Goal: Information Seeking & Learning: Check status

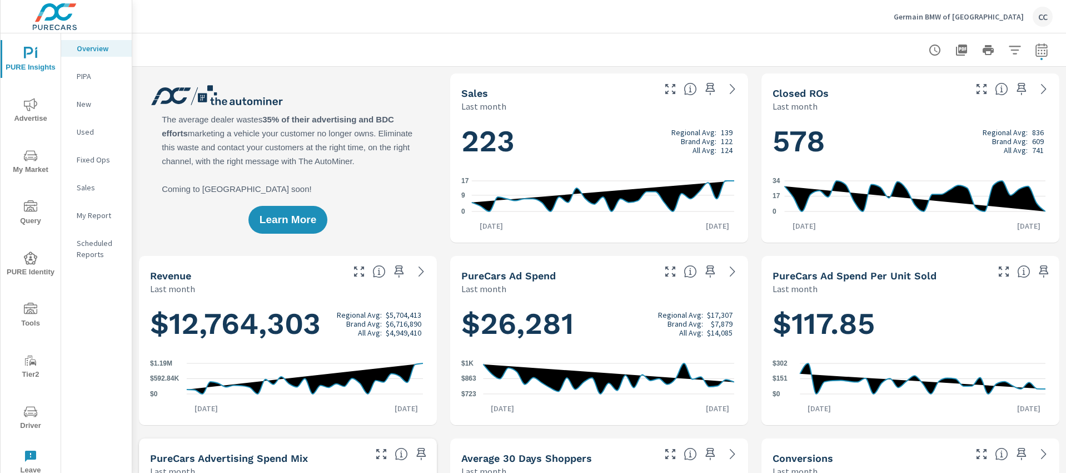
scroll to position [1602, 0]
click at [1013, 21] on p "Germain BMW of [GEOGRAPHIC_DATA]" at bounding box center [959, 17] width 130 height 10
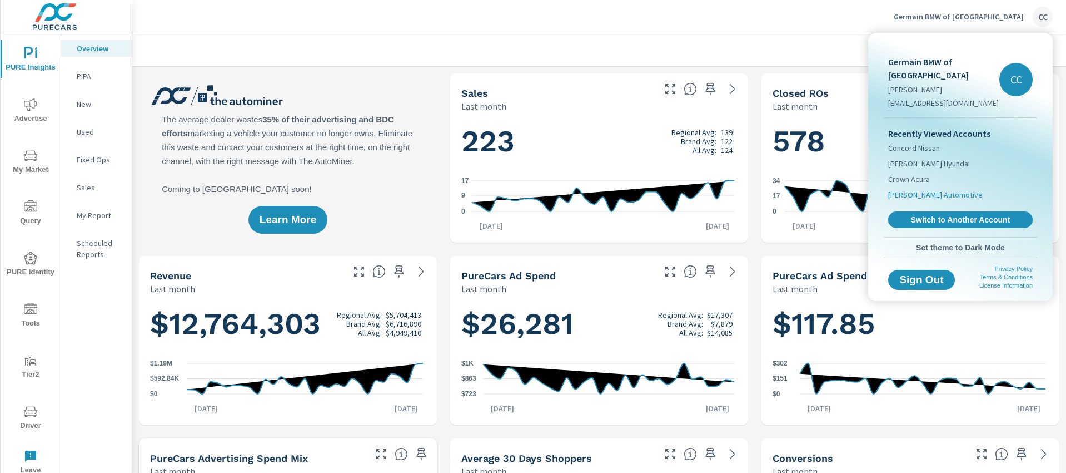
click at [928, 189] on span "[PERSON_NAME] Automotive" at bounding box center [935, 194] width 95 height 11
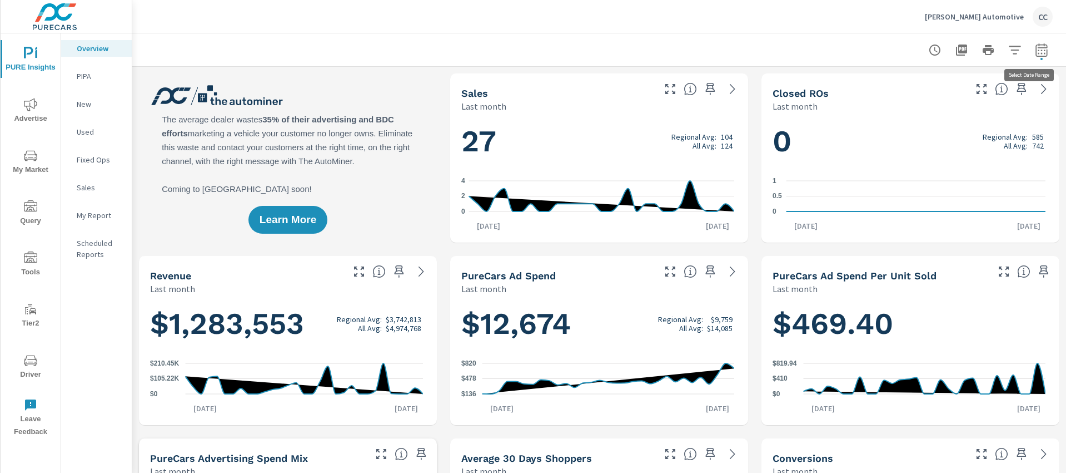
click at [1035, 52] on icon "button" at bounding box center [1041, 49] width 13 height 13
select select "Last month"
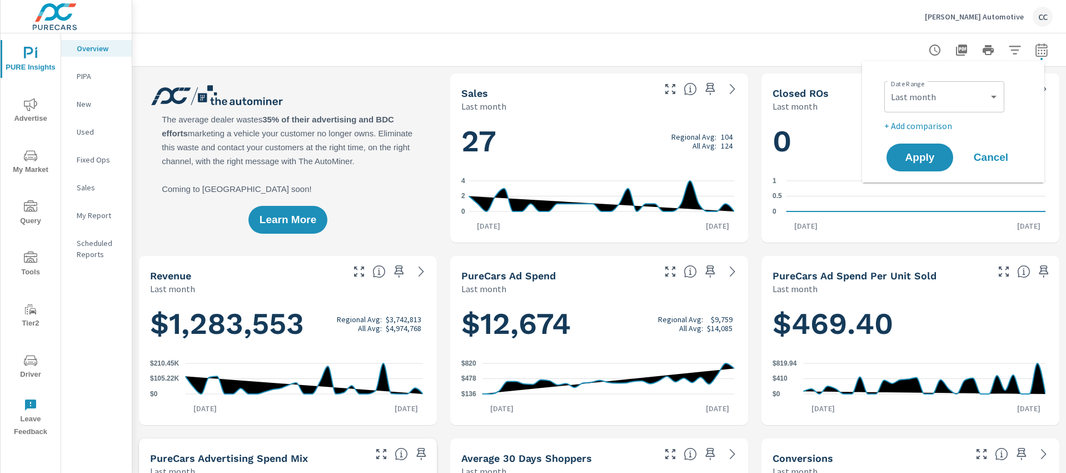
scroll to position [1, 0]
click at [917, 158] on span "Apply" at bounding box center [920, 157] width 46 height 11
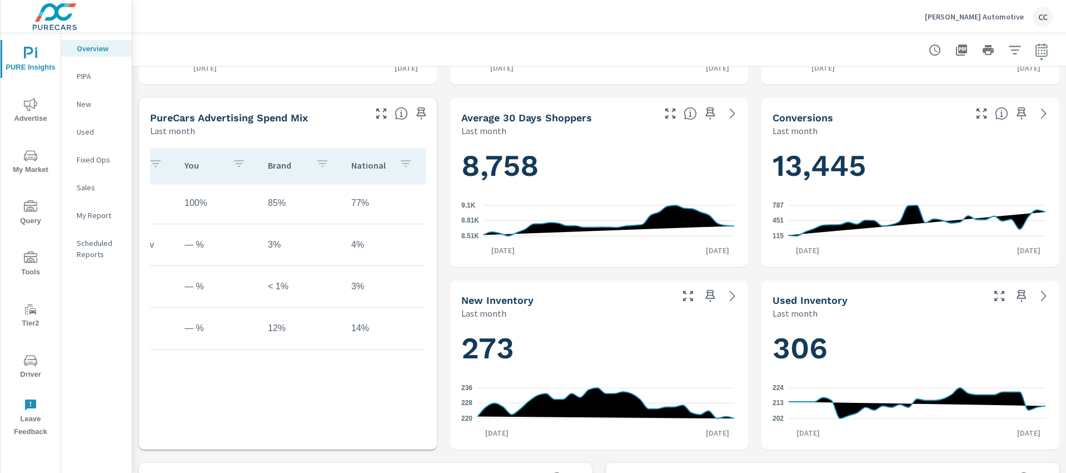
scroll to position [0, 0]
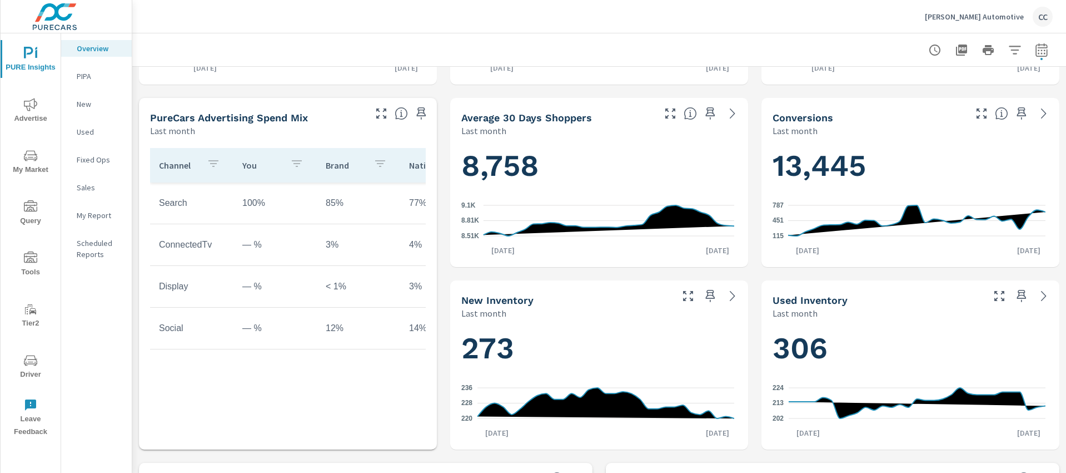
click at [85, 103] on p "New" at bounding box center [100, 103] width 46 height 11
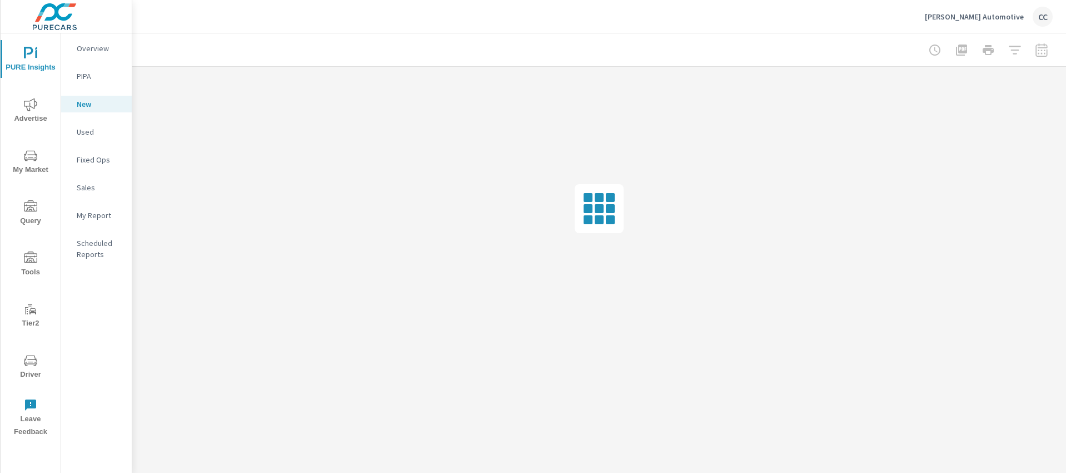
click at [32, 111] on span "Advertise" at bounding box center [30, 111] width 53 height 27
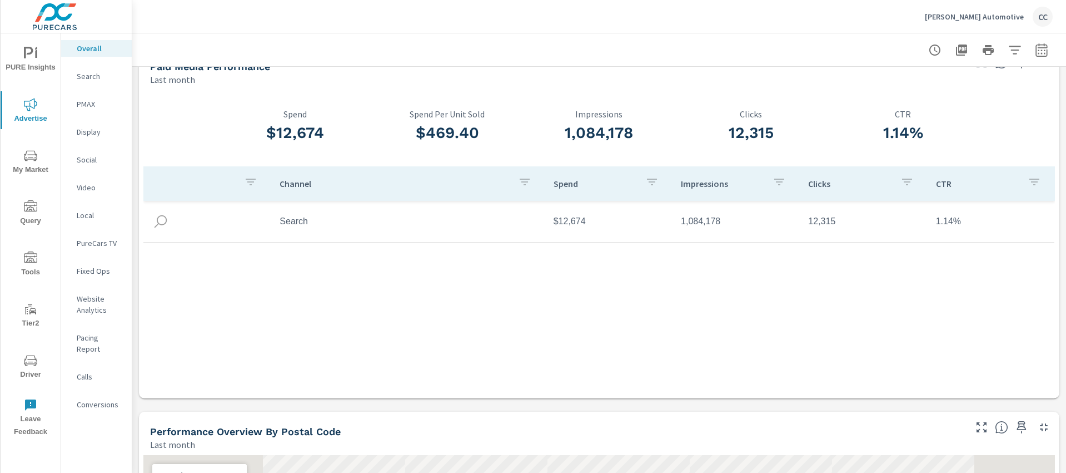
scroll to position [250, 0]
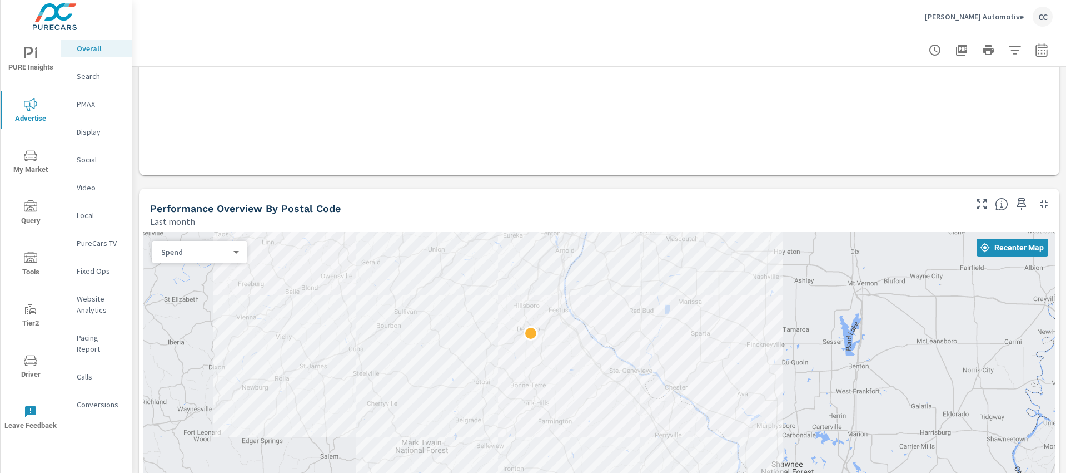
click at [93, 81] on p "Search" at bounding box center [100, 76] width 46 height 11
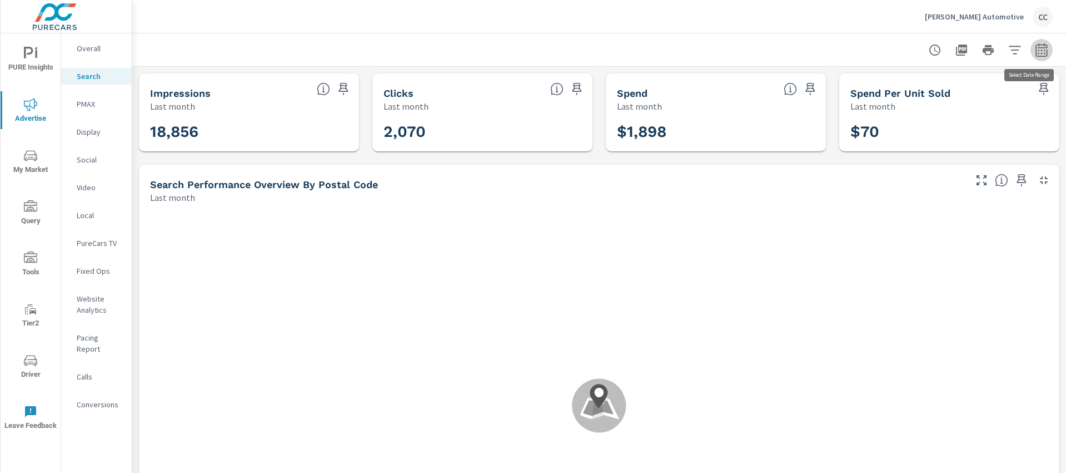
click at [1040, 51] on button "button" at bounding box center [1042, 50] width 22 height 22
select select "Last month"
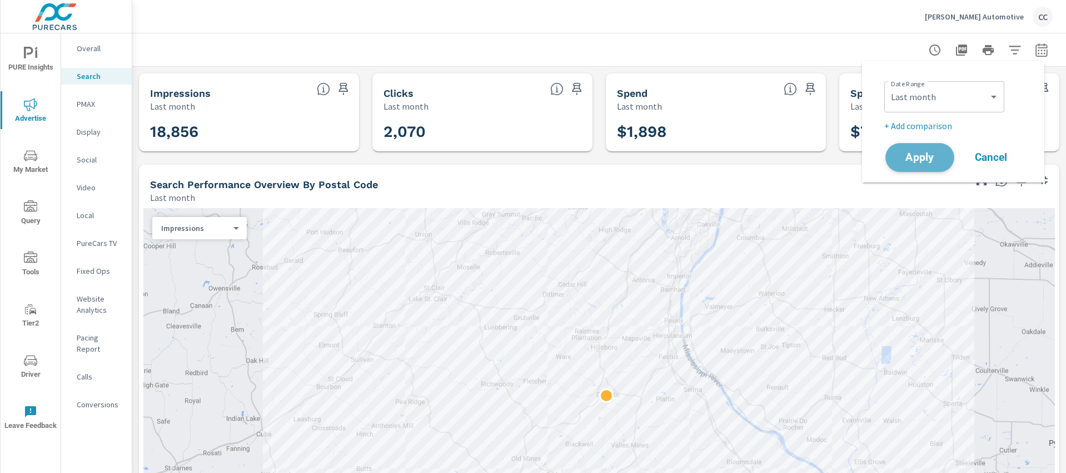
click at [908, 157] on span "Apply" at bounding box center [920, 157] width 46 height 11
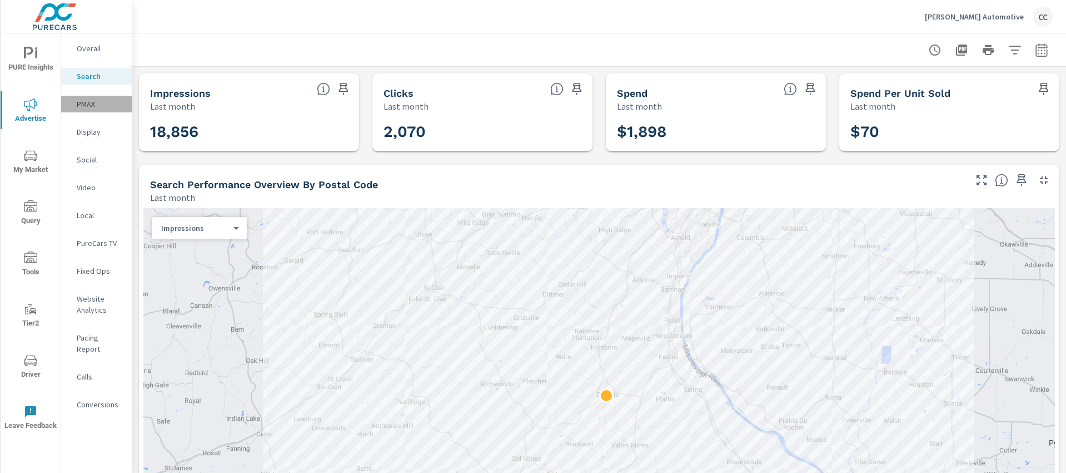
click at [90, 105] on p "PMAX" at bounding box center [100, 103] width 46 height 11
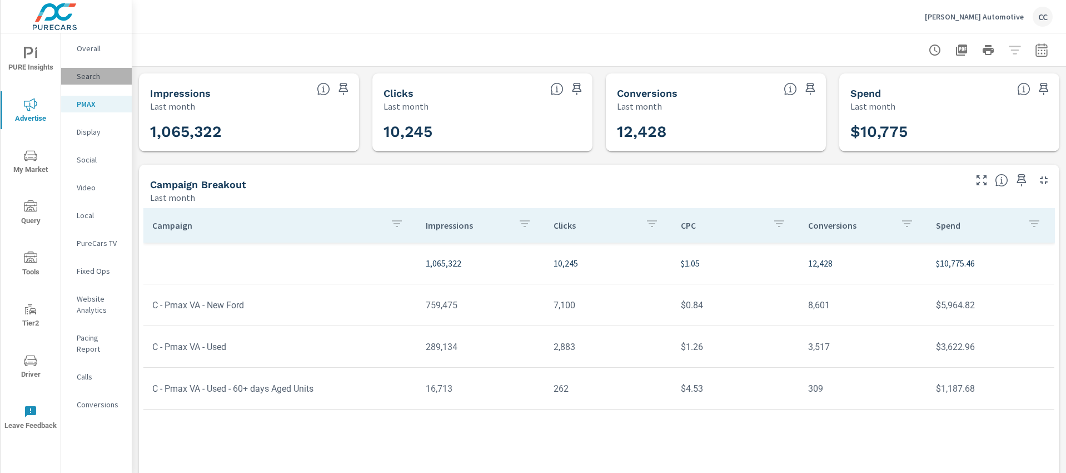
click at [97, 72] on p "Search" at bounding box center [100, 76] width 46 height 11
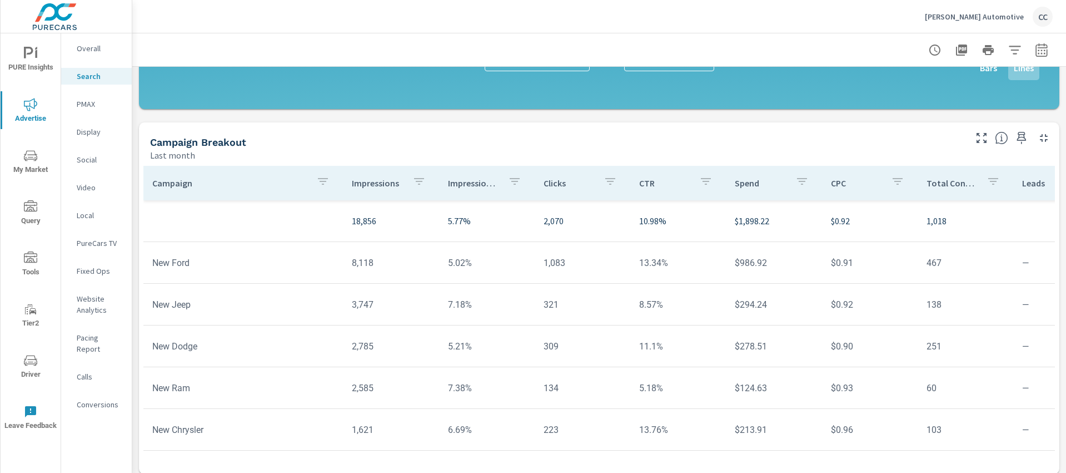
scroll to position [780, 0]
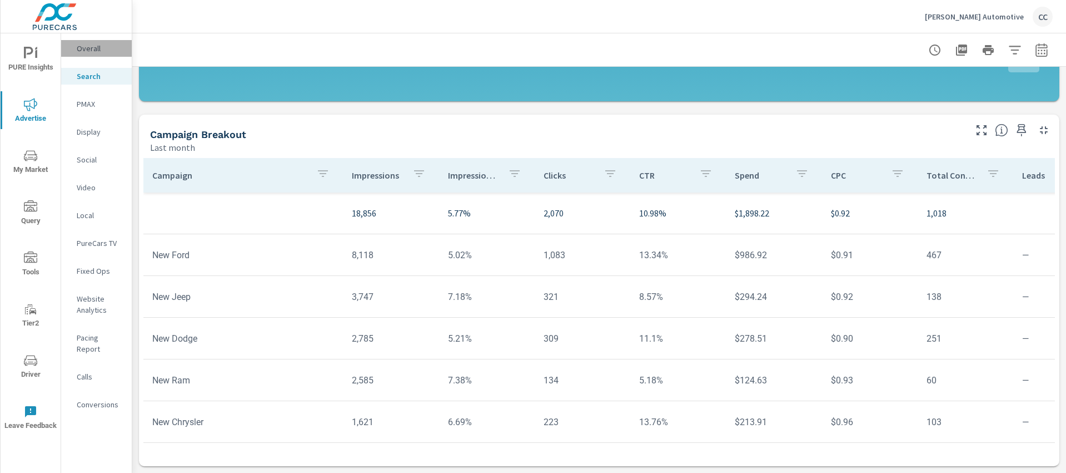
click at [105, 51] on p "Overall" at bounding box center [100, 48] width 46 height 11
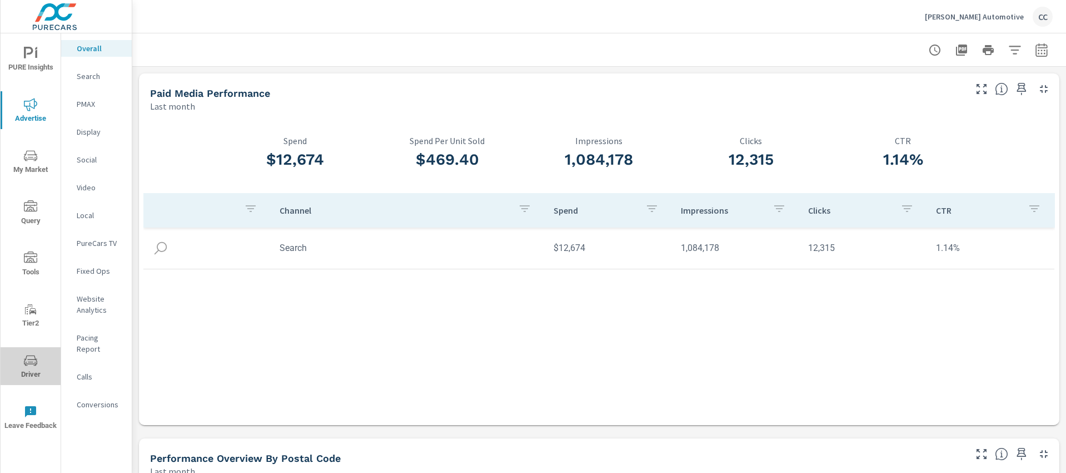
click at [32, 365] on icon "nav menu" at bounding box center [30, 360] width 13 height 13
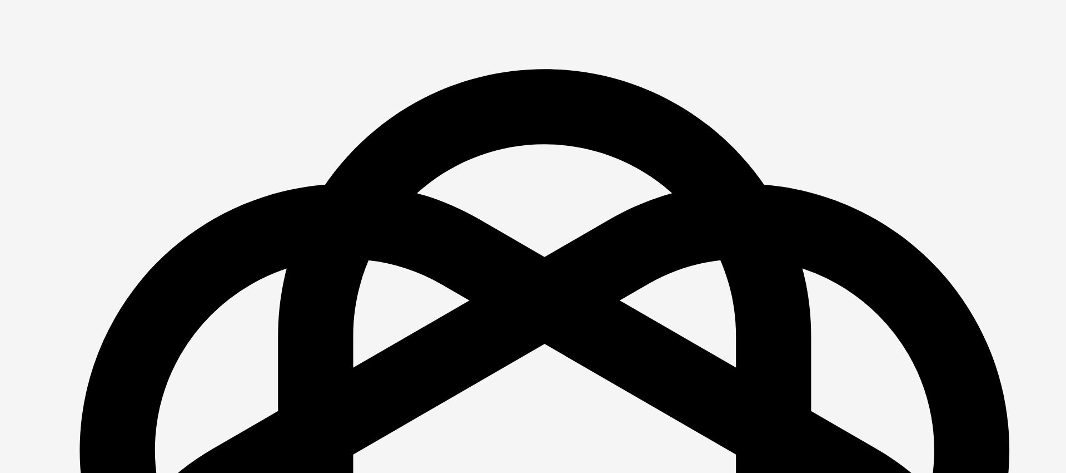
scroll to position [1602, 0]
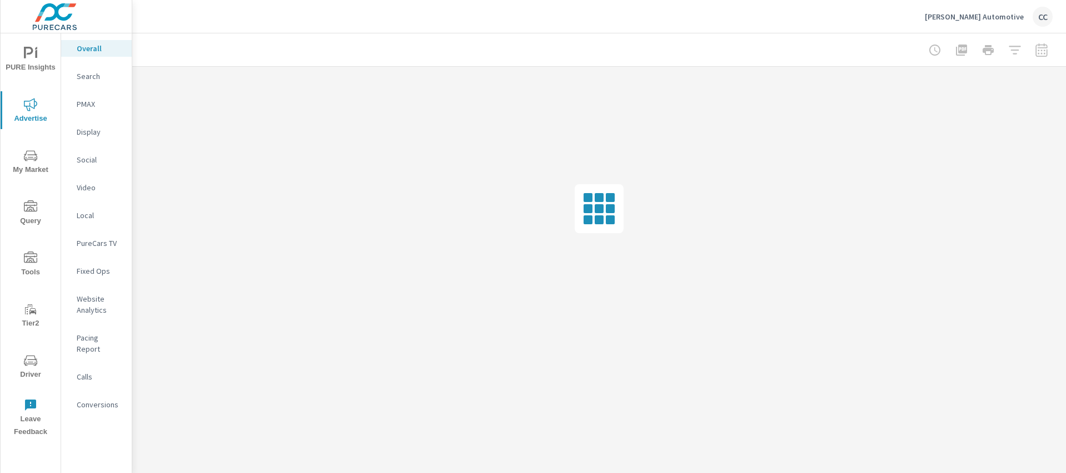
click at [105, 309] on p "Website Analytics" at bounding box center [100, 304] width 46 height 22
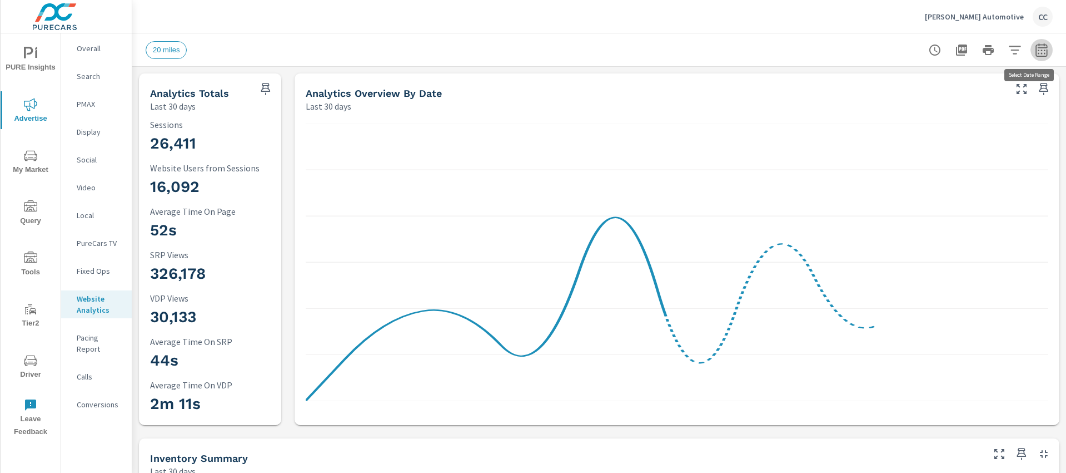
click at [1038, 53] on icon "button" at bounding box center [1041, 49] width 13 height 13
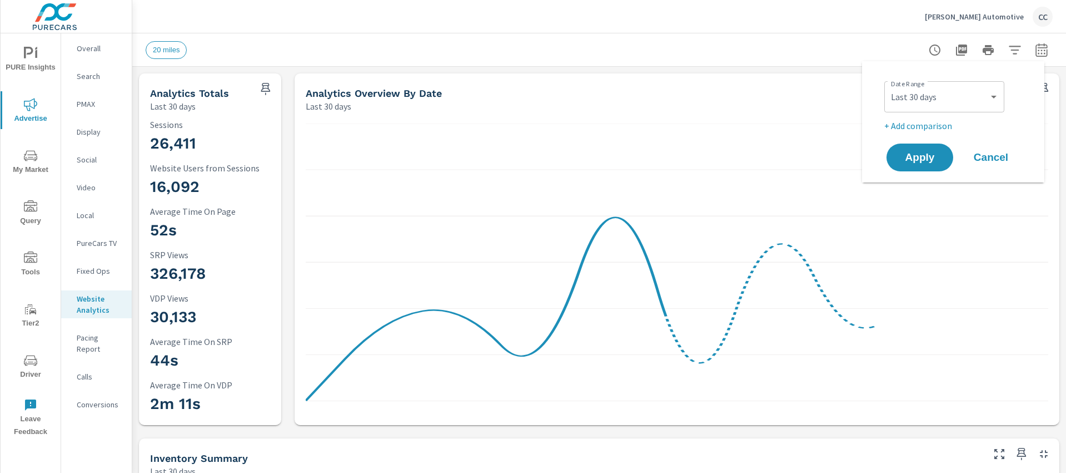
scroll to position [1, 0]
click at [931, 100] on select "Custom Yesterday Last week Last 7 days Last 14 days Last 30 days Last 45 days L…" at bounding box center [944, 97] width 111 height 22
click at [889, 86] on select "Custom Yesterday Last week Last 7 days Last 14 days Last 30 days Last 45 days L…" at bounding box center [944, 97] width 111 height 22
select select "Last month"
click at [923, 152] on span "Apply" at bounding box center [920, 157] width 46 height 11
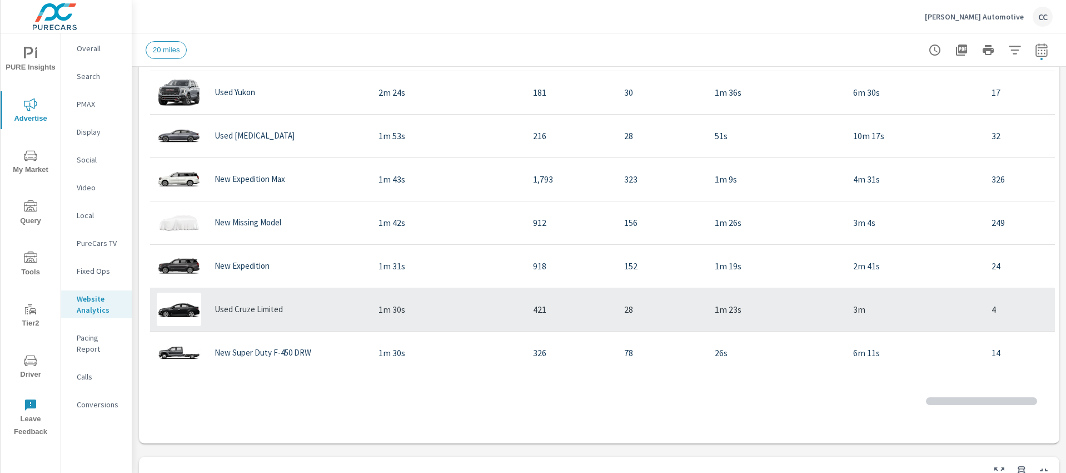
scroll to position [103, 0]
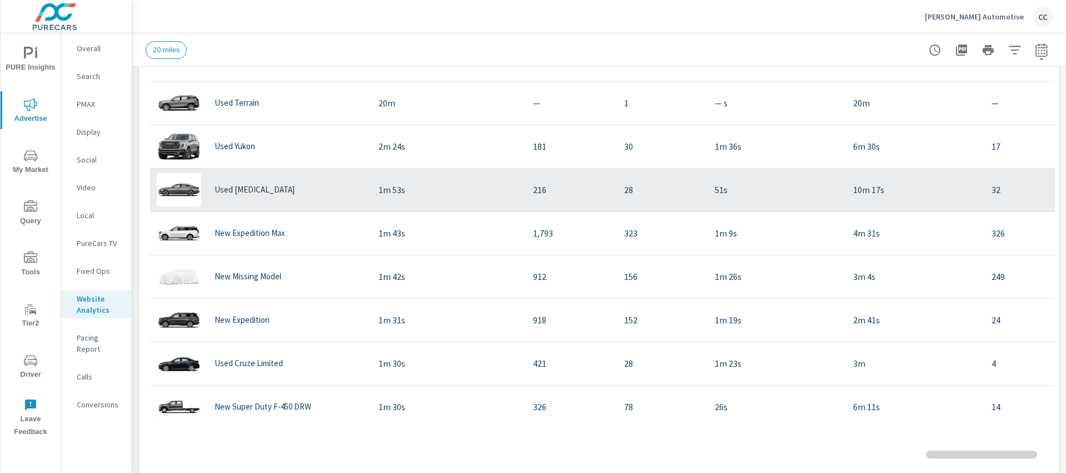
scroll to position [425, 0]
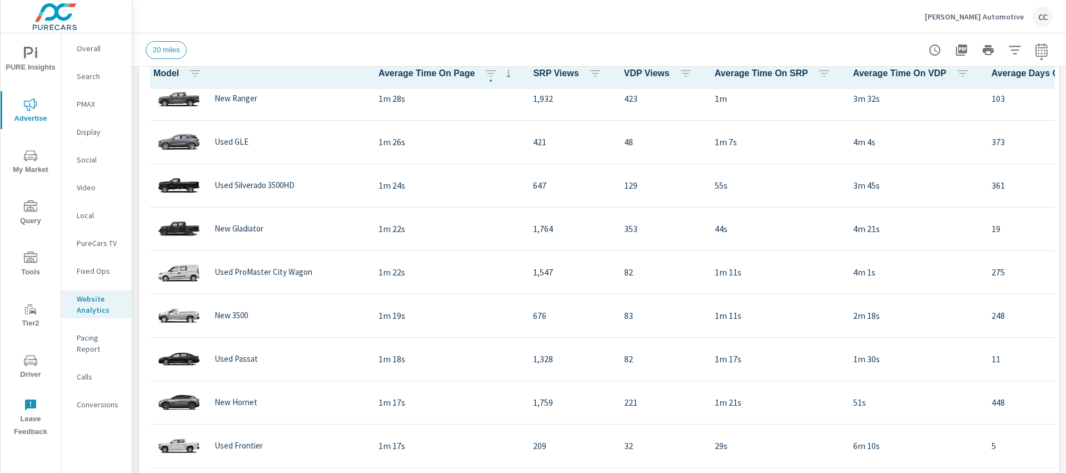
scroll to position [21, 0]
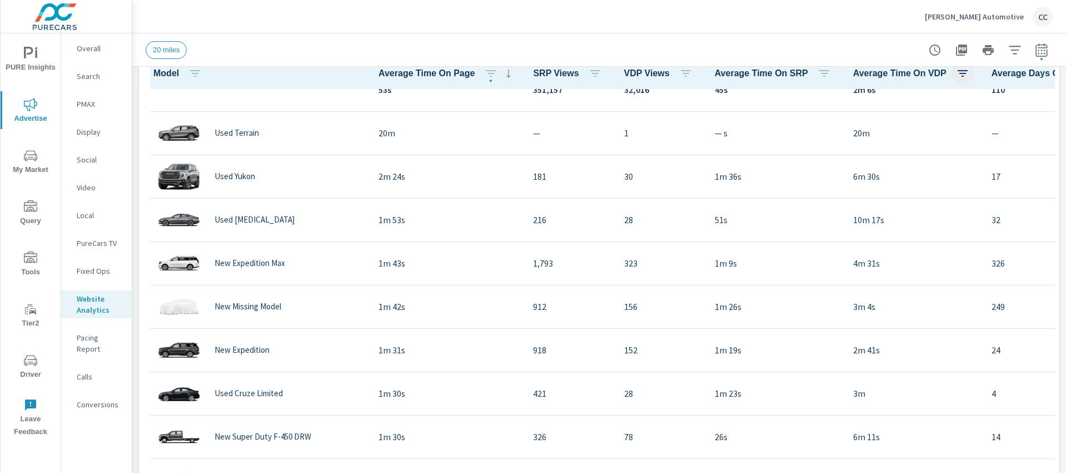
click at [956, 74] on icon "button" at bounding box center [962, 73] width 13 height 13
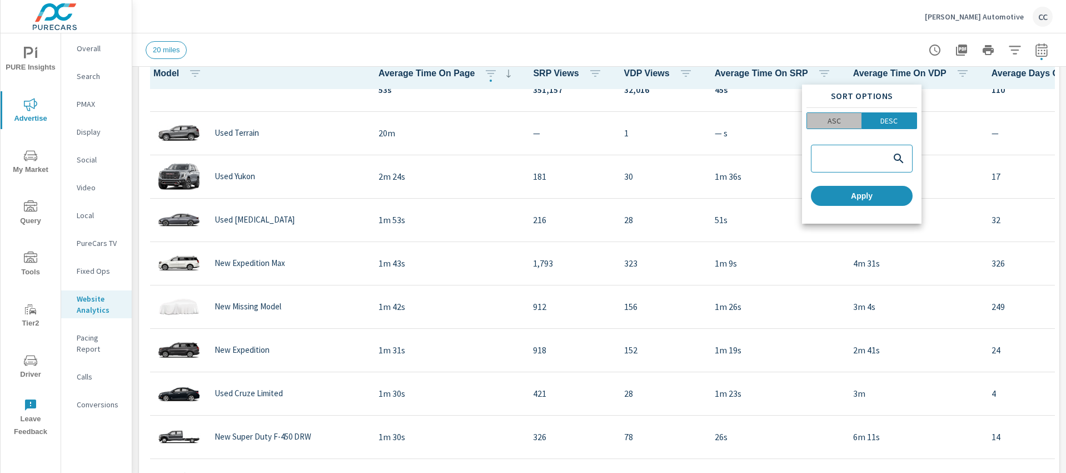
click at [831, 122] on p "ASC" at bounding box center [834, 120] width 13 height 11
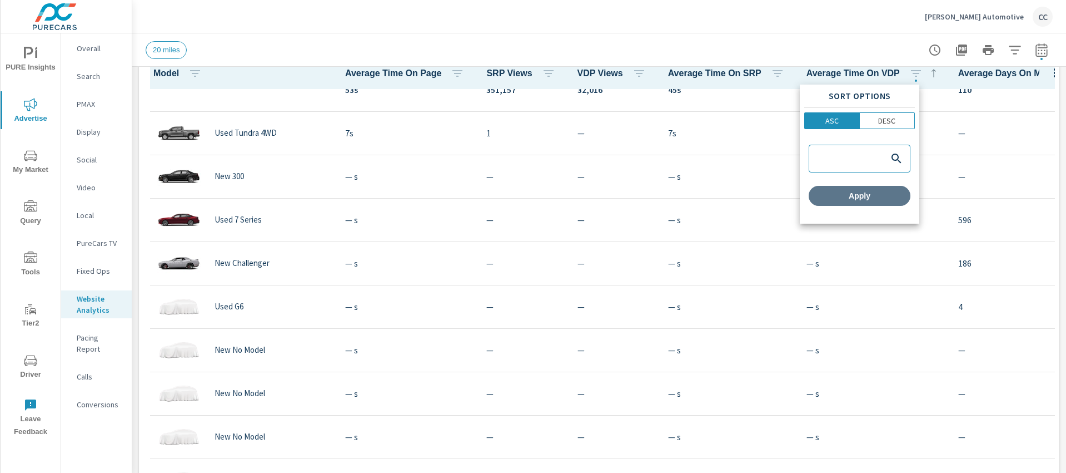
click at [874, 193] on span "Apply" at bounding box center [859, 196] width 93 height 10
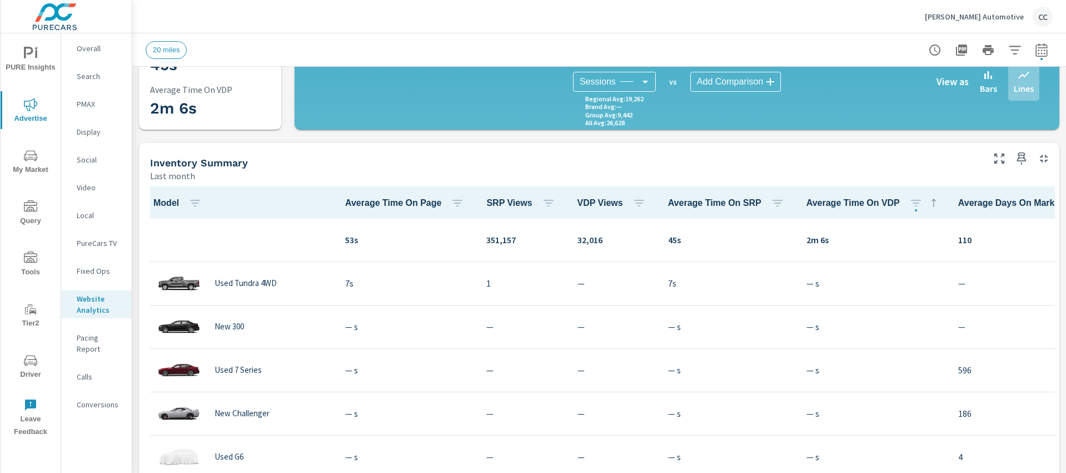
scroll to position [267, 0]
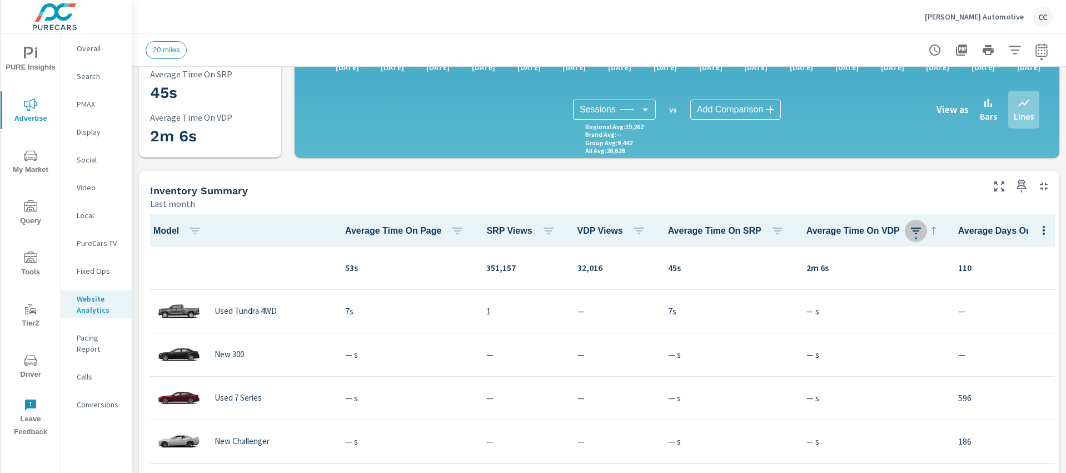
click at [910, 231] on icon "button" at bounding box center [916, 230] width 13 height 13
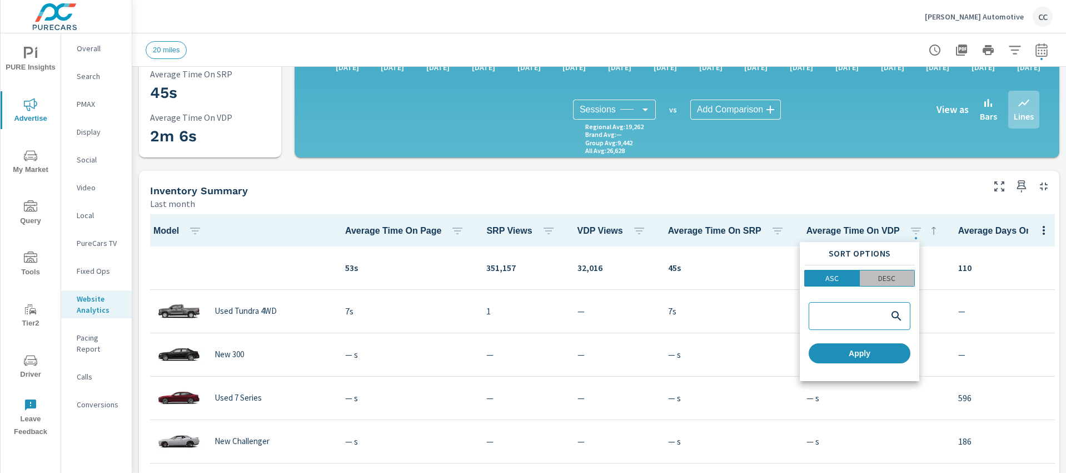
click at [876, 276] on span "DESC" at bounding box center [887, 277] width 48 height 11
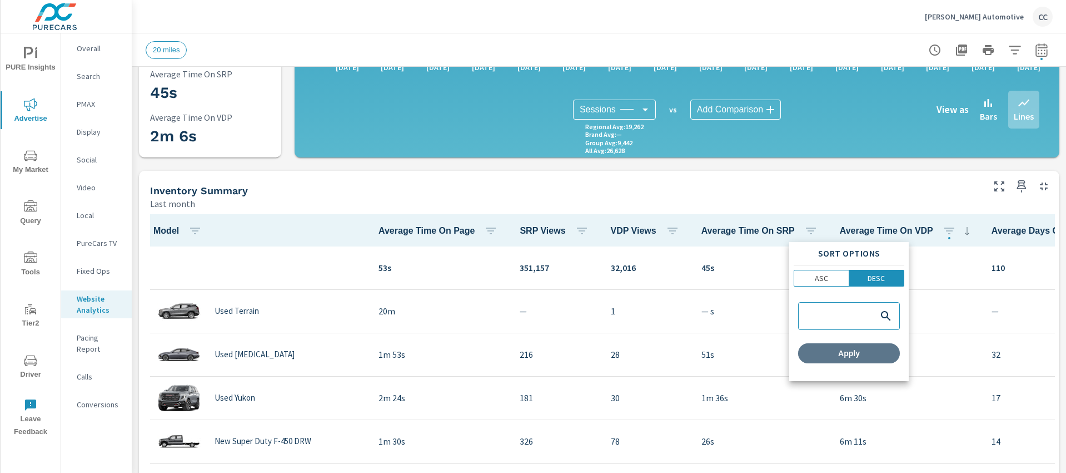
click at [854, 354] on span "Apply" at bounding box center [849, 353] width 93 height 10
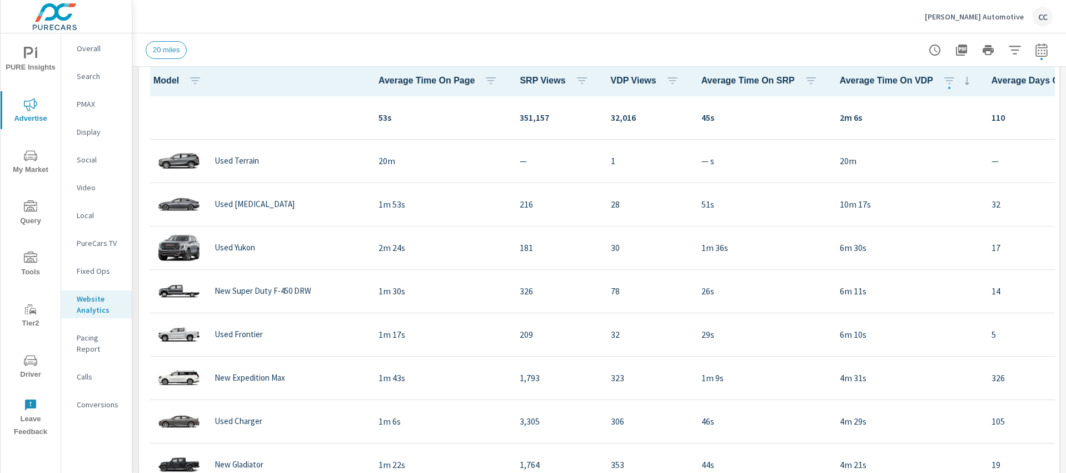
scroll to position [421, 0]
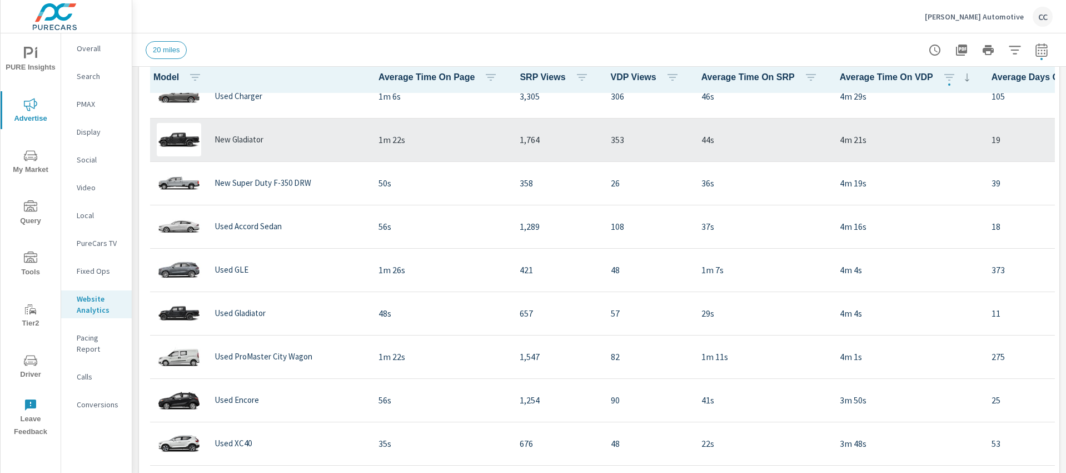
scroll to position [322, 0]
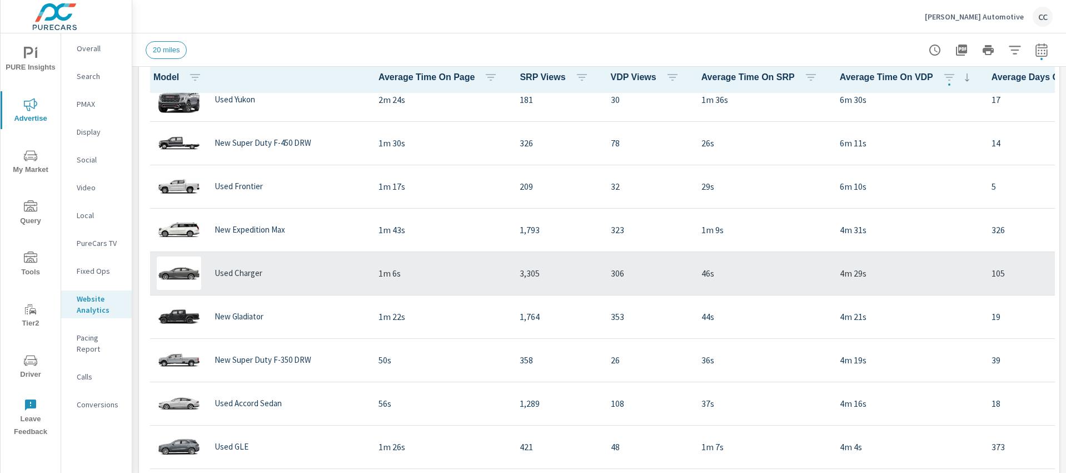
scroll to position [196, 0]
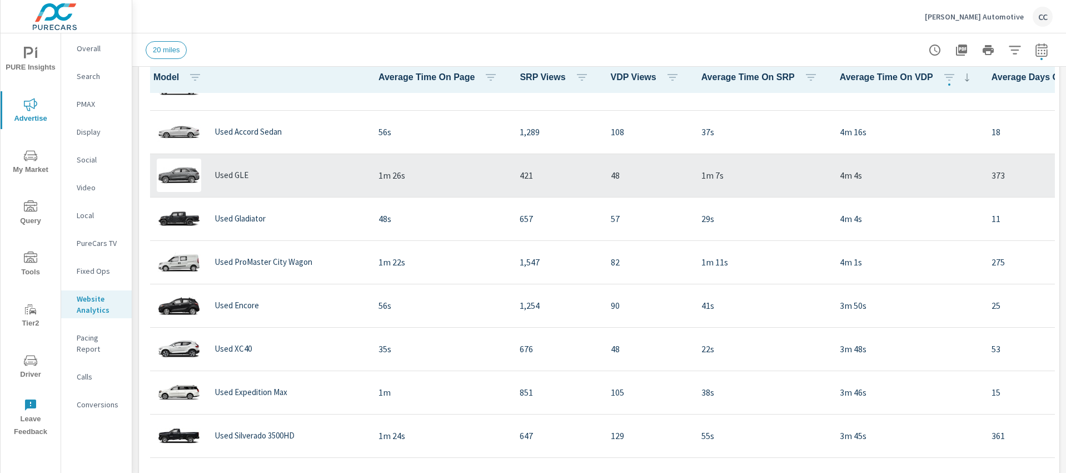
scroll to position [419, 0]
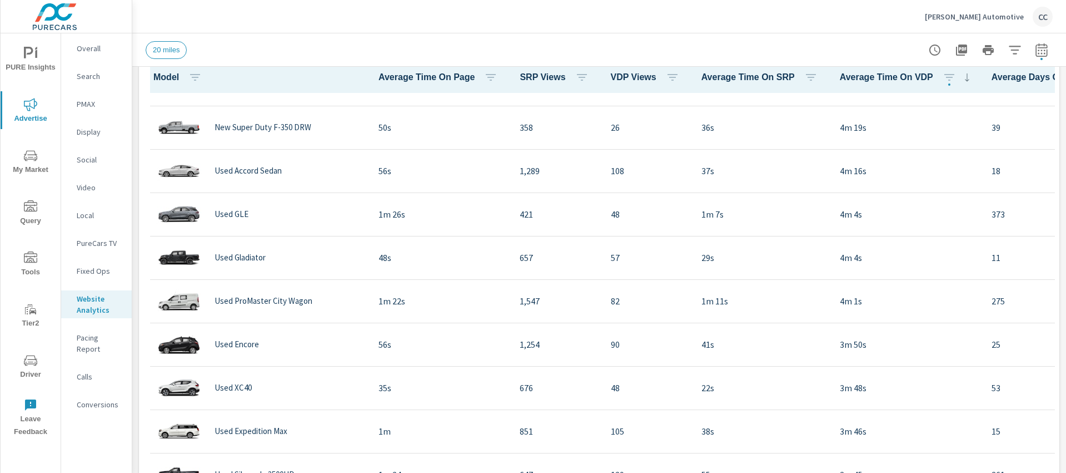
scroll to position [327, 0]
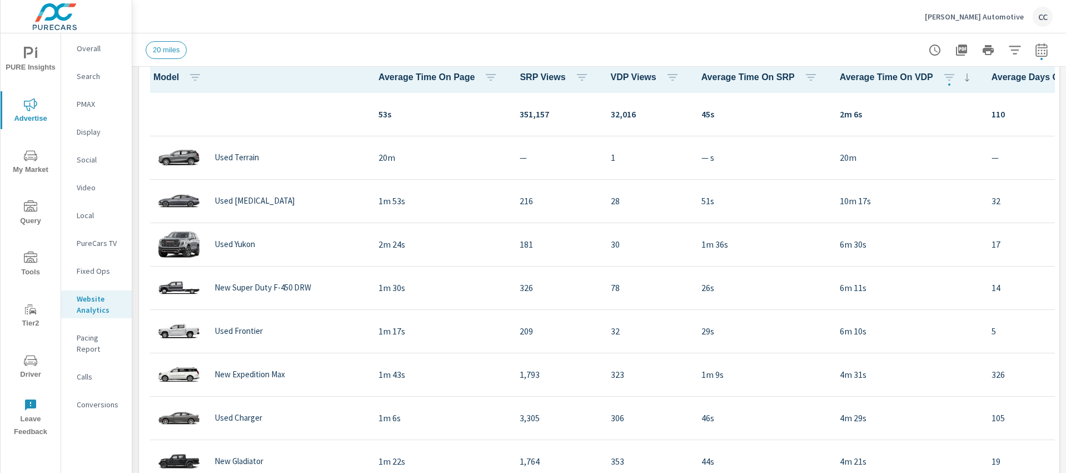
scroll to position [1, 0]
click at [86, 52] on p "Overall" at bounding box center [100, 48] width 46 height 11
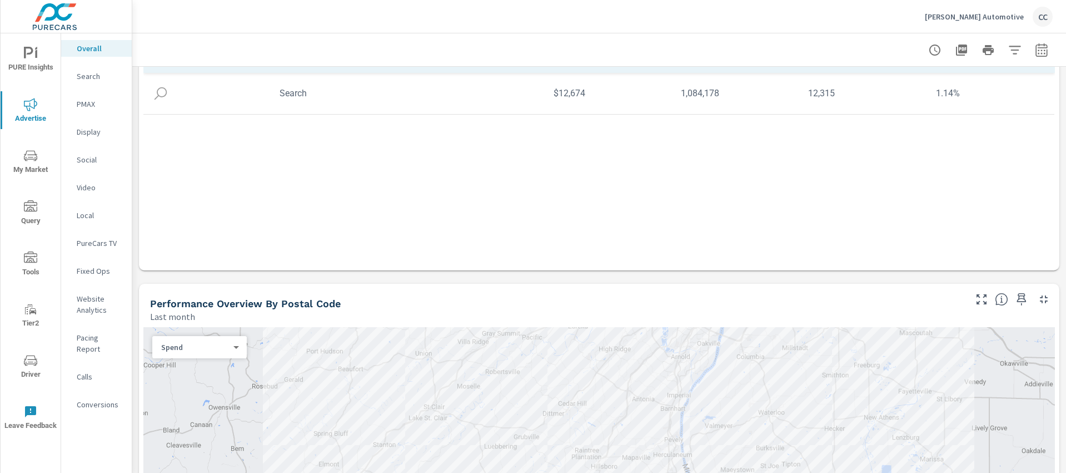
scroll to position [107, 0]
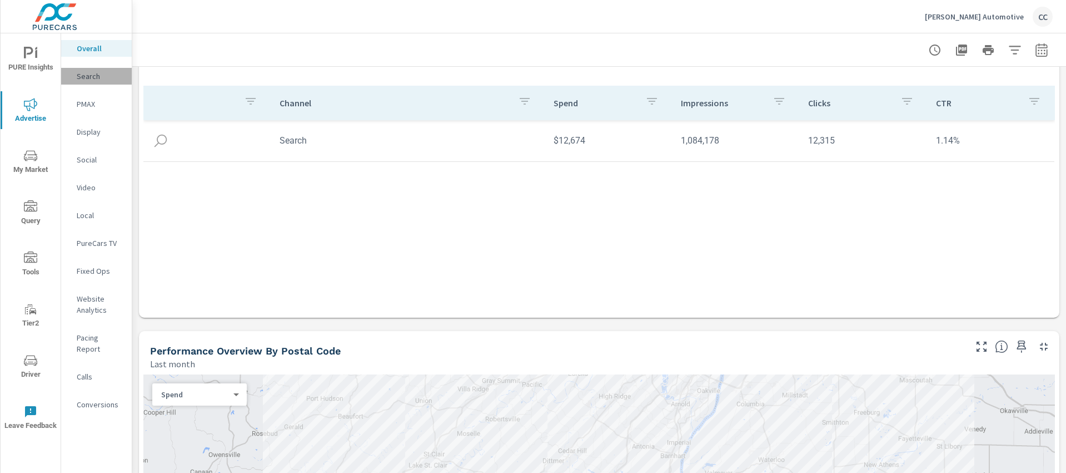
click at [103, 81] on p "Search" at bounding box center [100, 76] width 46 height 11
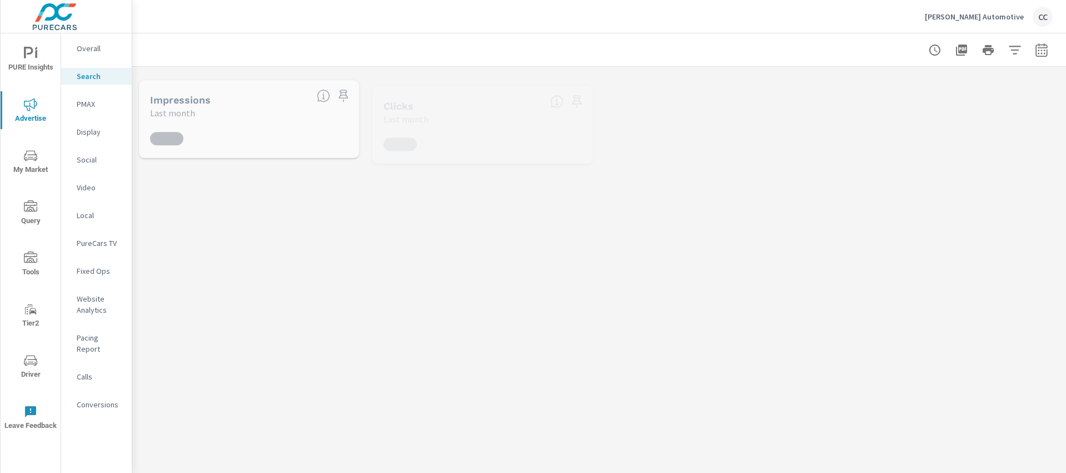
click at [94, 78] on p "Search" at bounding box center [100, 76] width 46 height 11
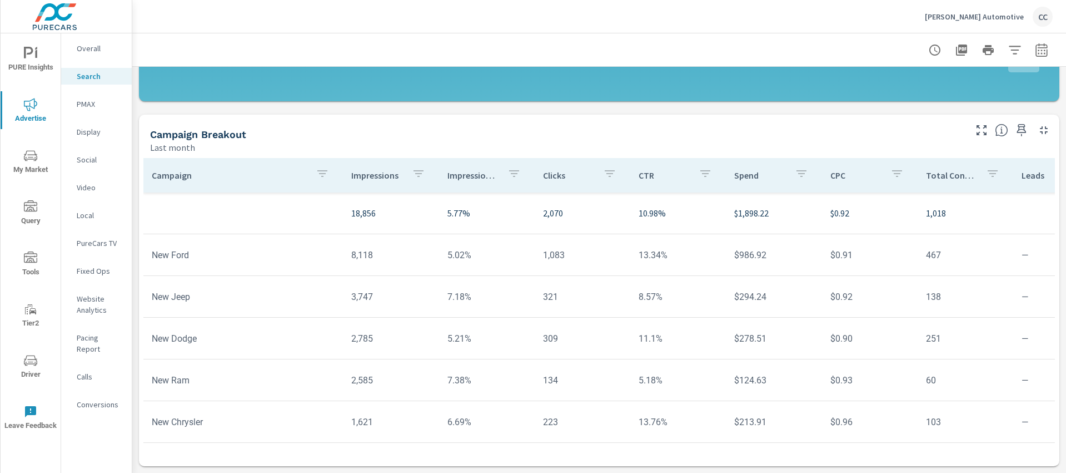
scroll to position [2, 0]
click at [81, 106] on p "PMAX" at bounding box center [100, 103] width 46 height 11
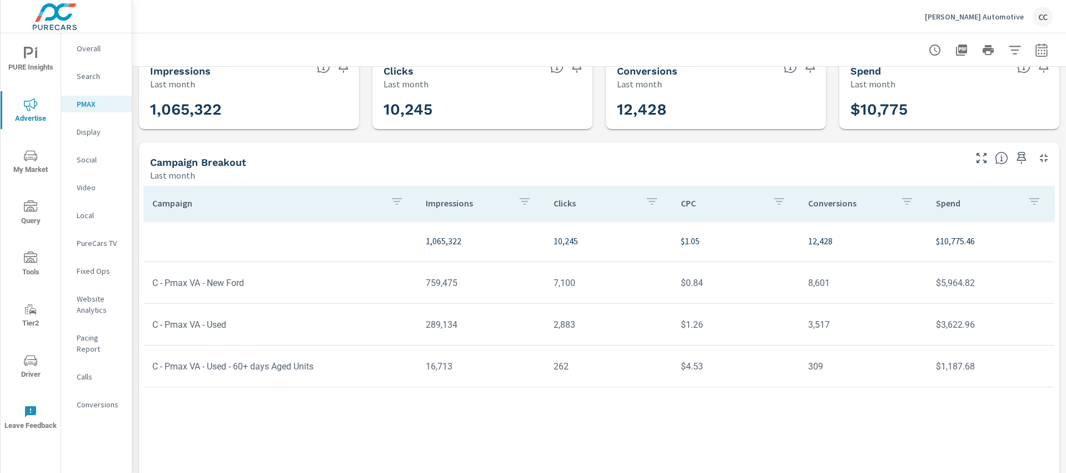
scroll to position [34, 0]
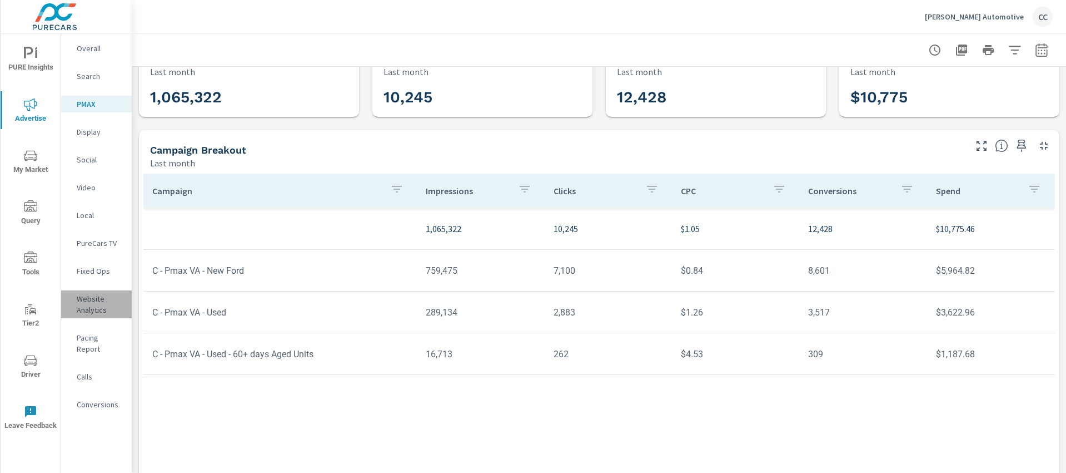
click at [93, 305] on p "Website Analytics" at bounding box center [100, 304] width 46 height 22
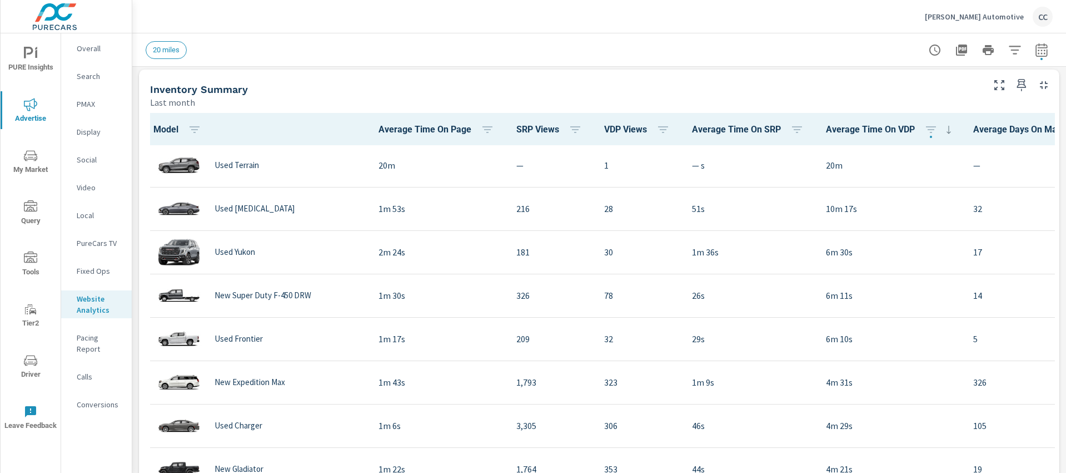
scroll to position [48, 0]
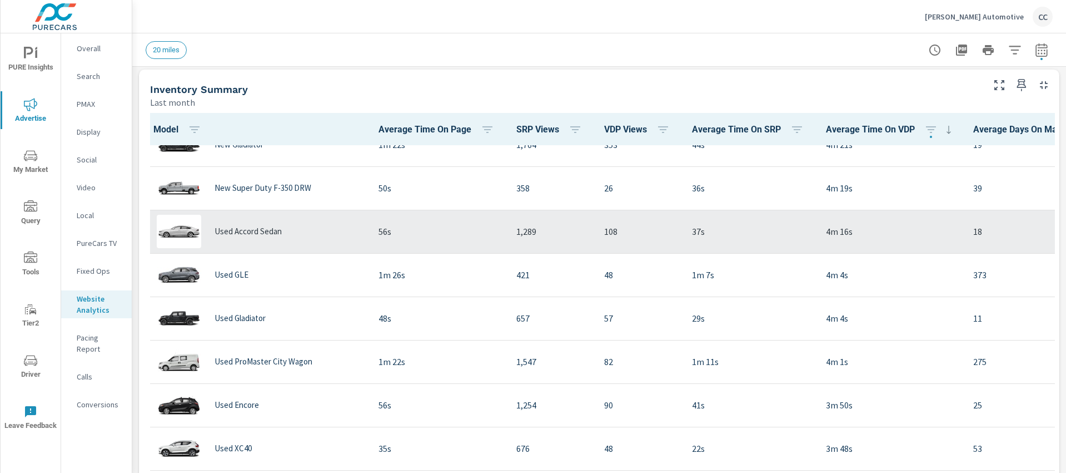
scroll to position [378, 0]
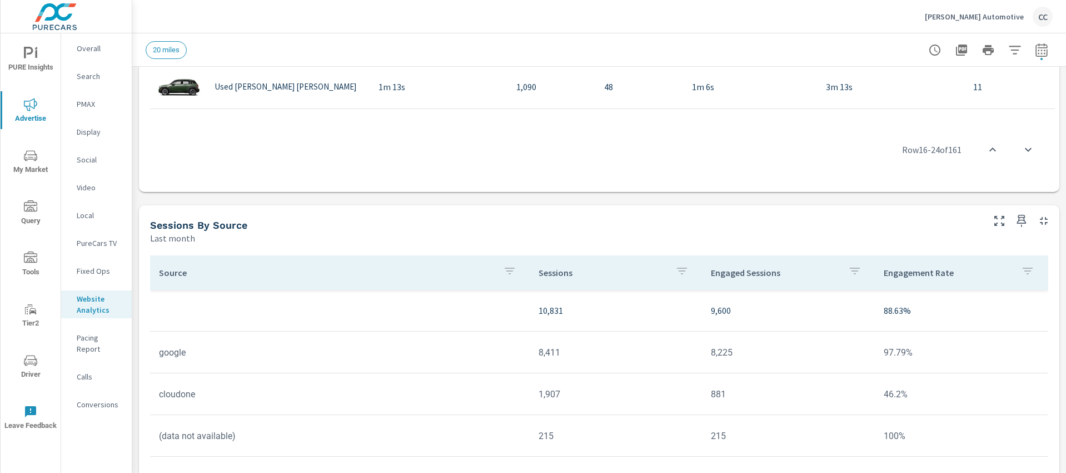
scroll to position [668, 0]
